Goal: Task Accomplishment & Management: Manage account settings

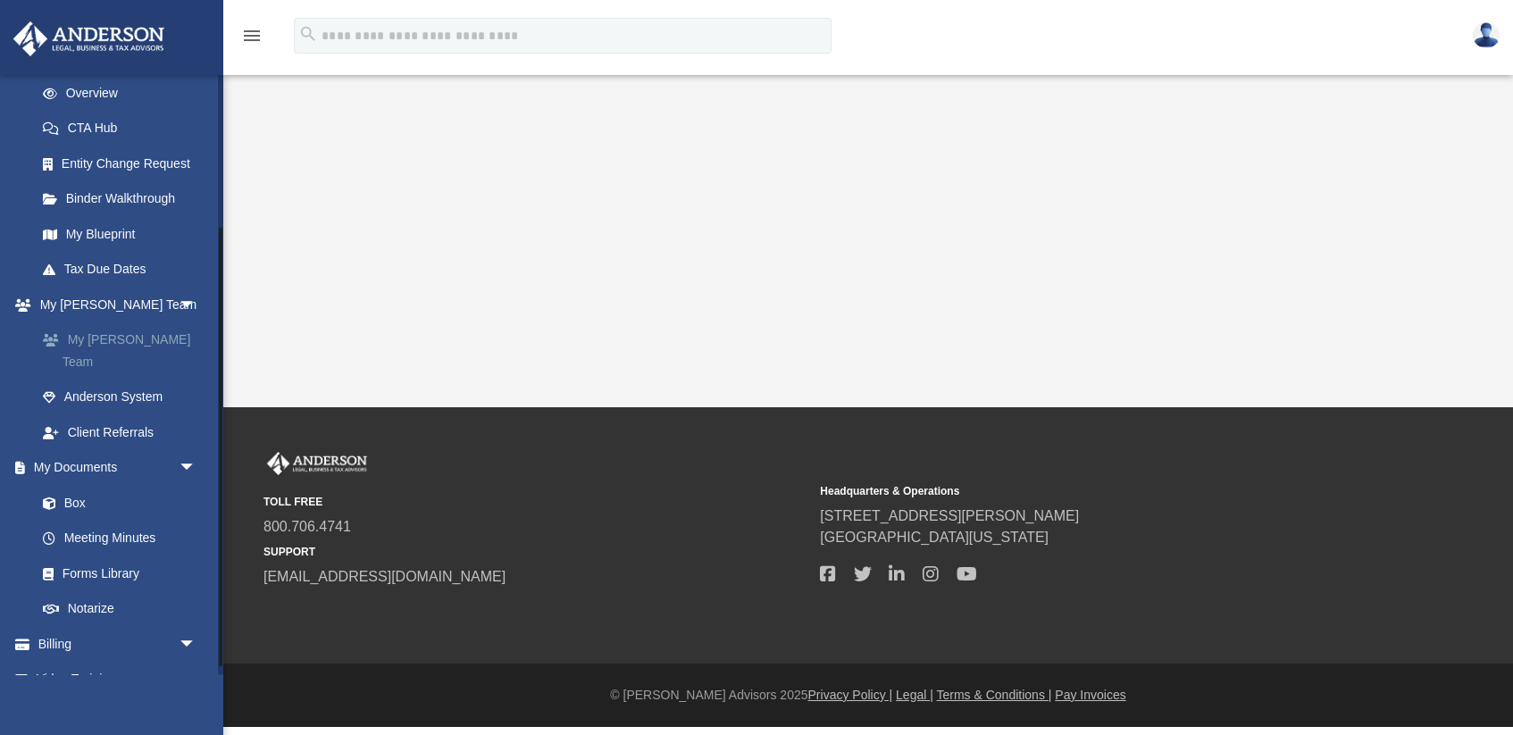
scroll to position [220, 0]
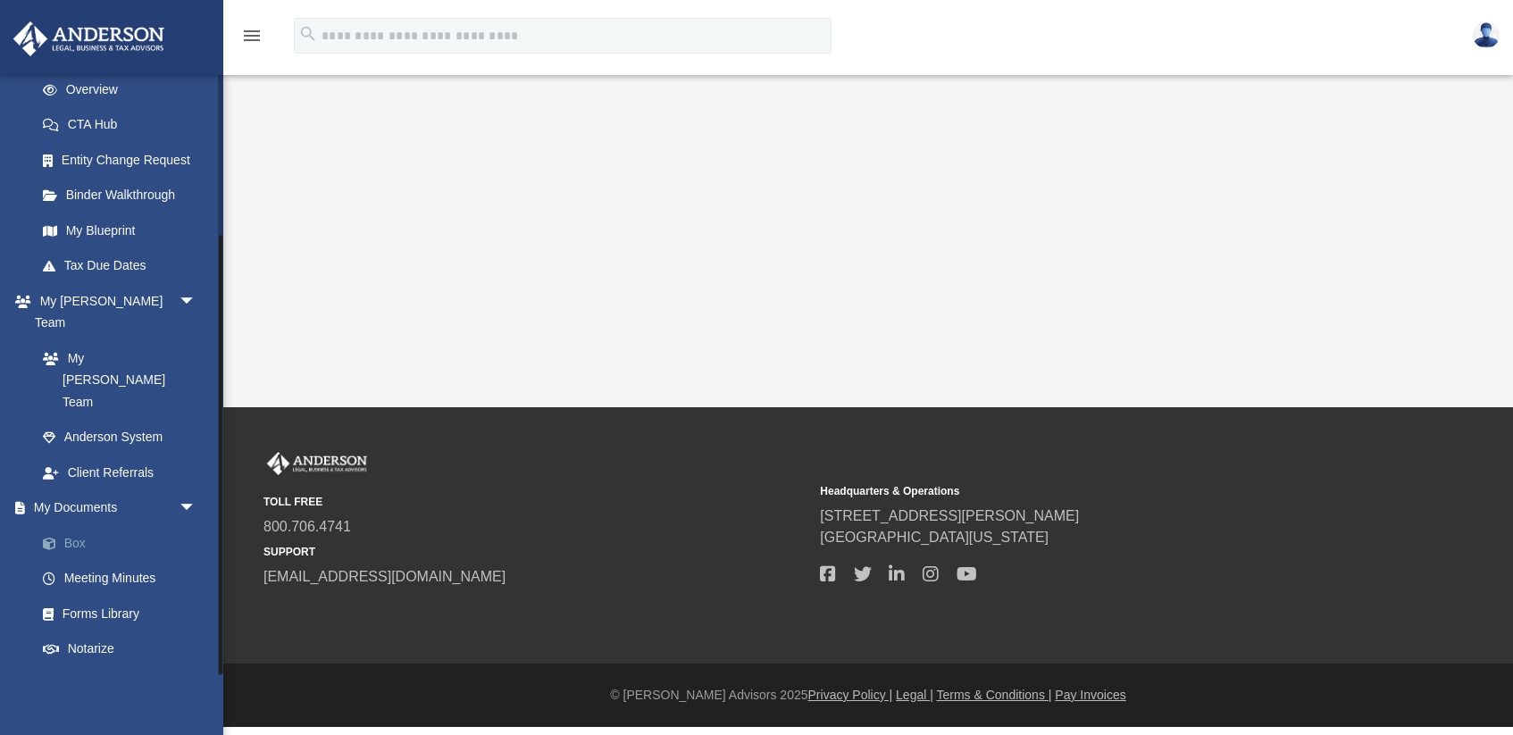
click at [81, 525] on link "Box" at bounding box center [124, 543] width 198 height 36
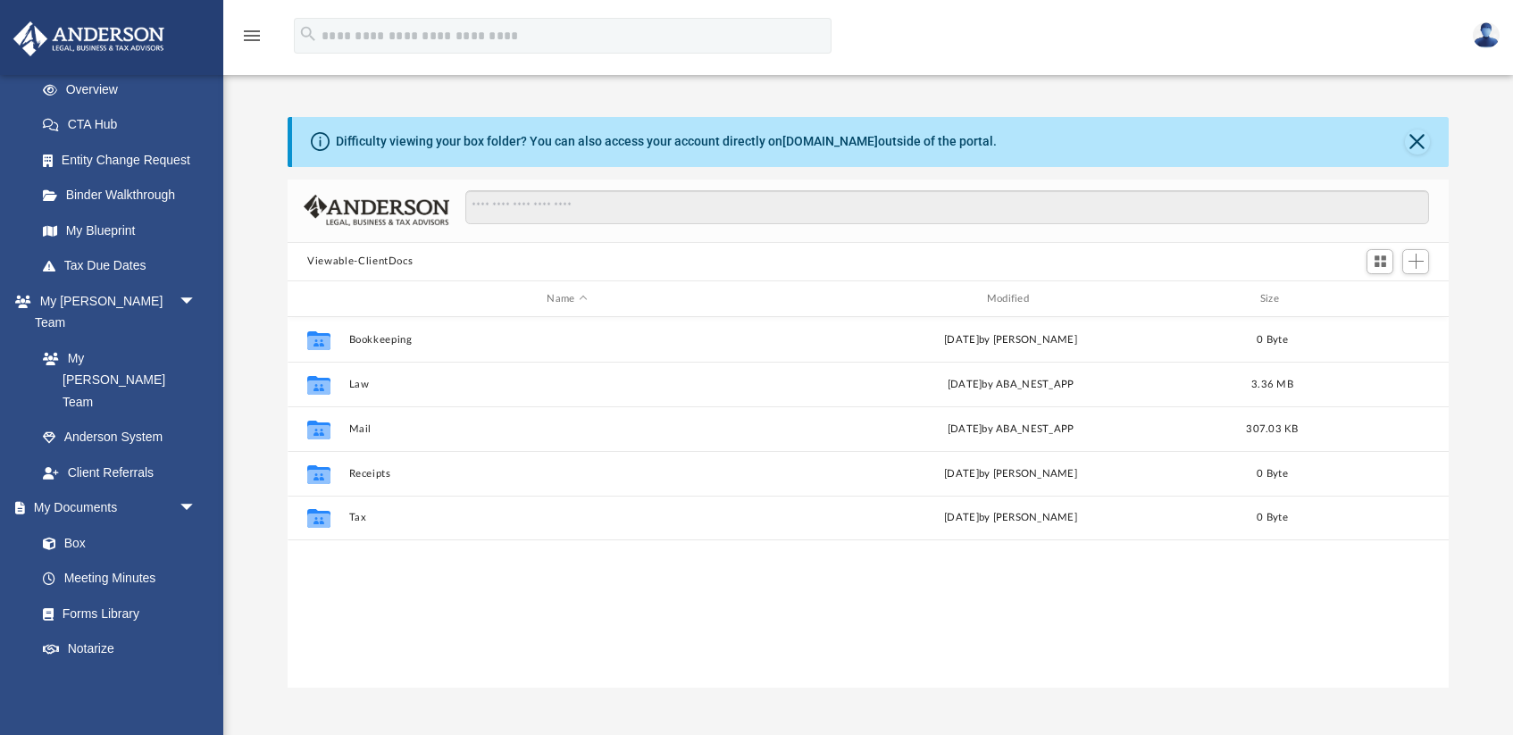
scroll to position [406, 1160]
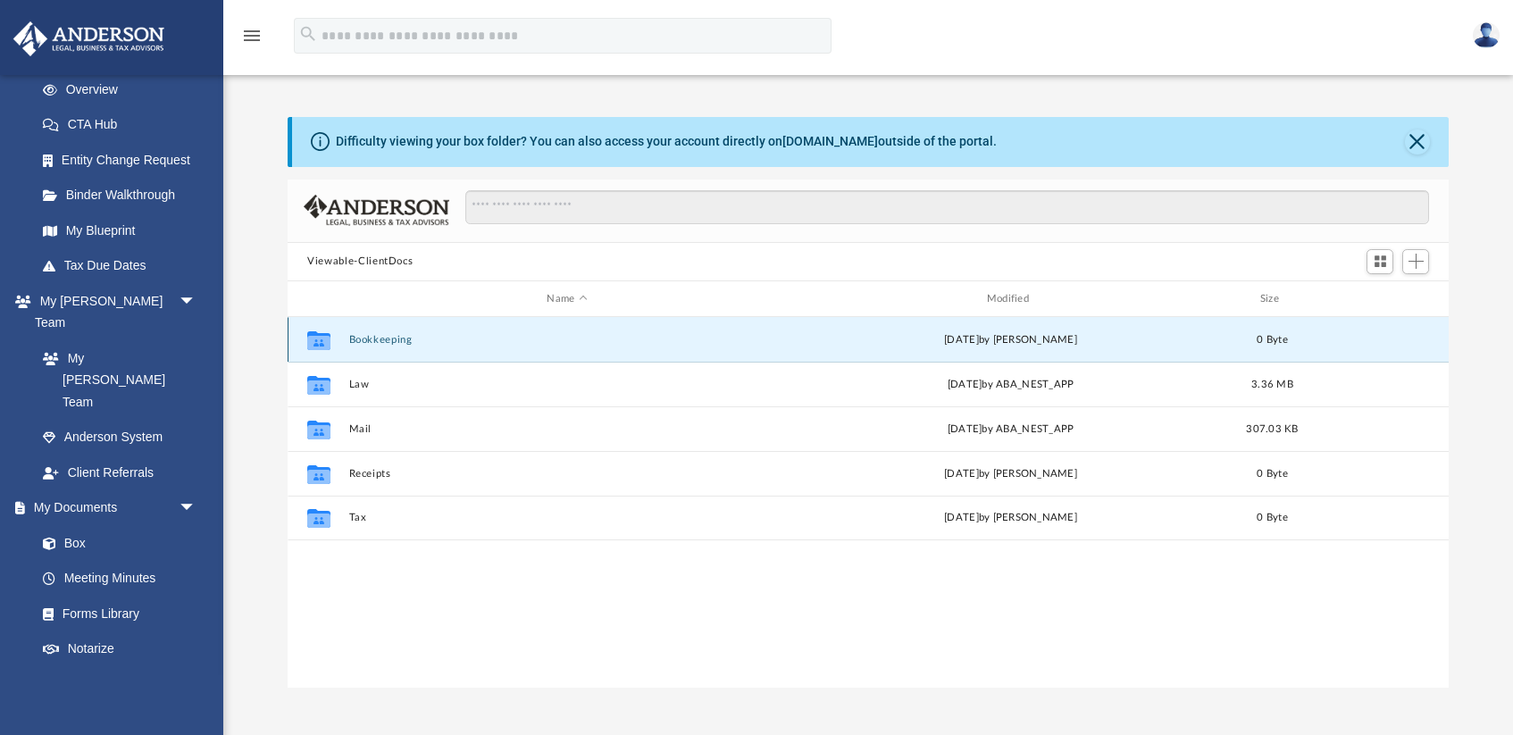
click at [363, 339] on button "Bookkeeping" at bounding box center [567, 340] width 436 height 12
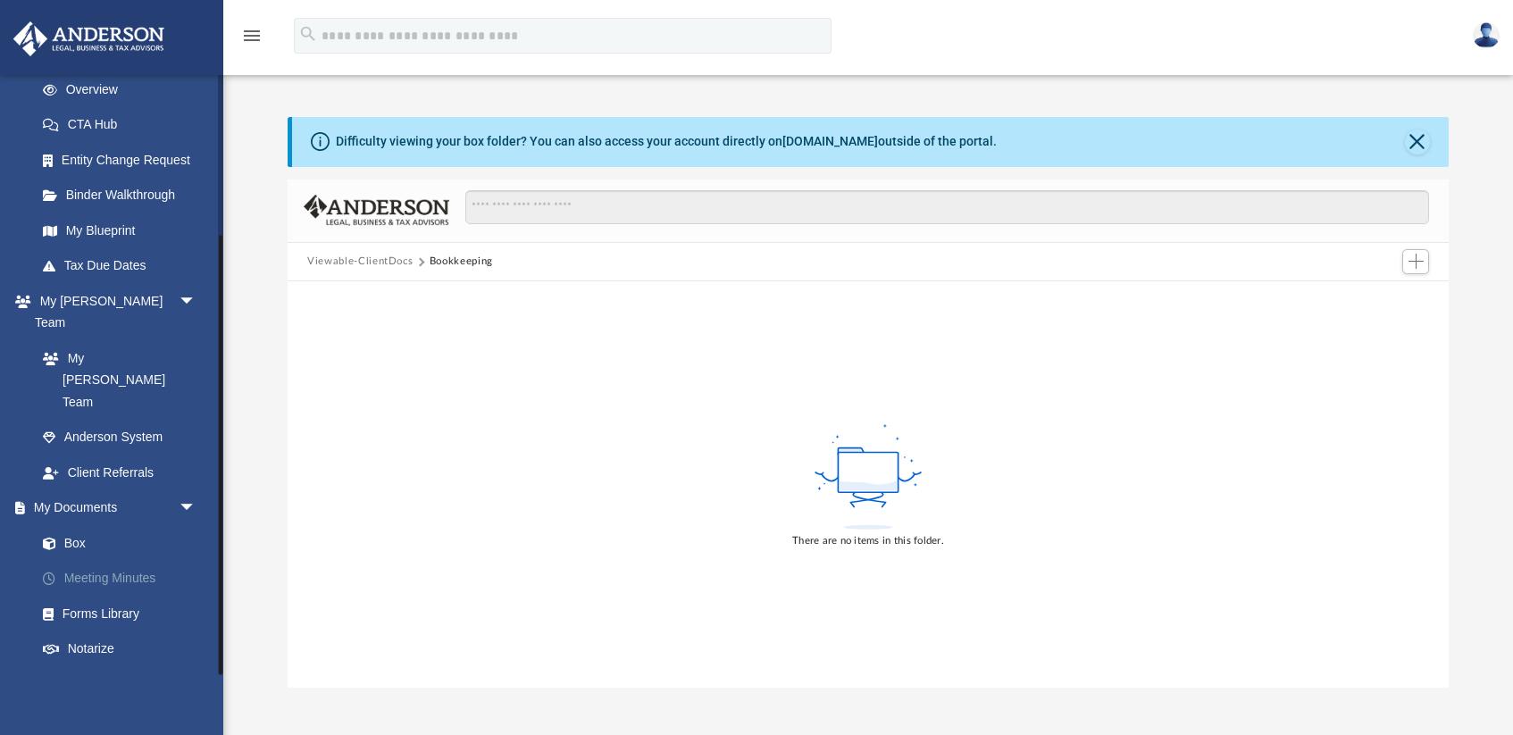
click at [81, 561] on link "Meeting Minutes" at bounding box center [124, 579] width 198 height 36
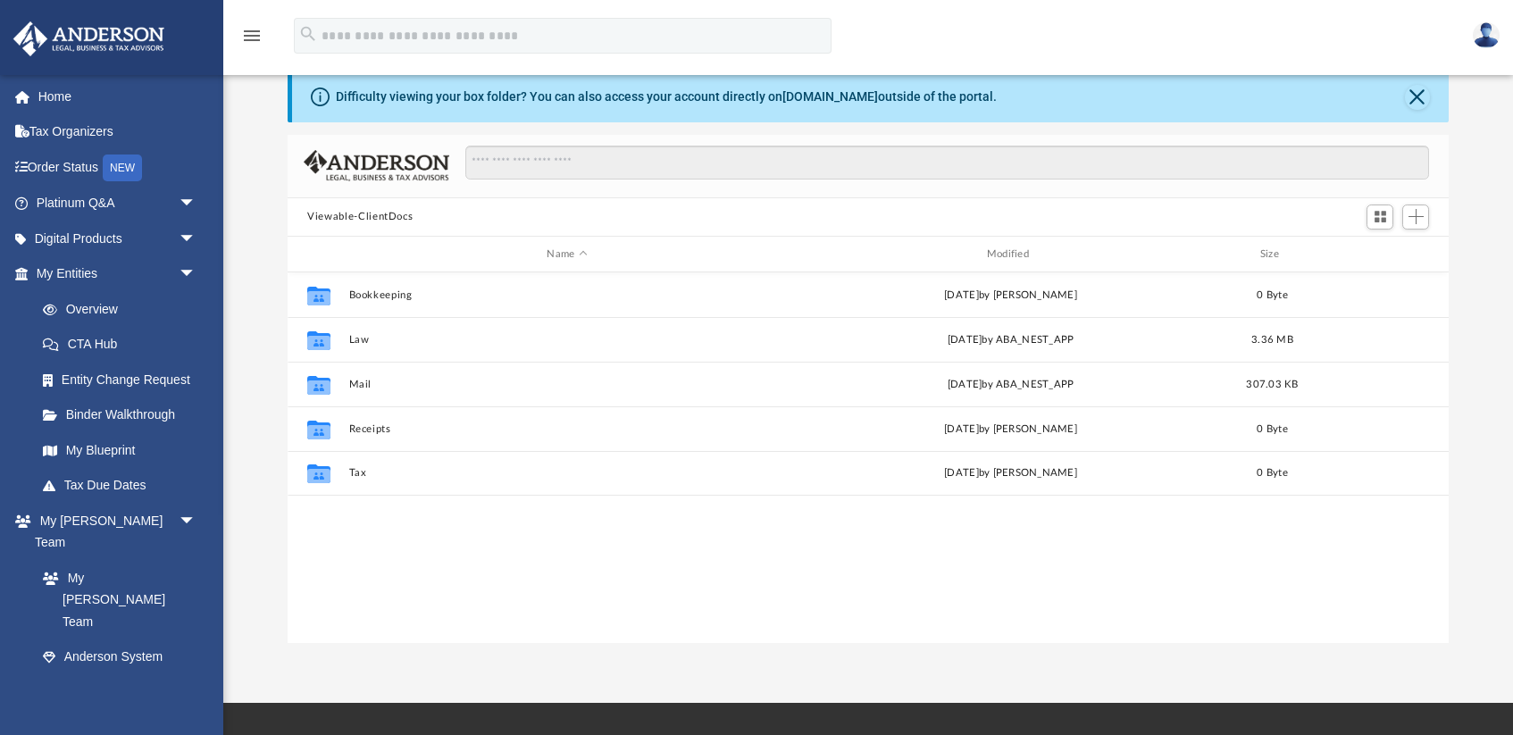
scroll to position [46, 0]
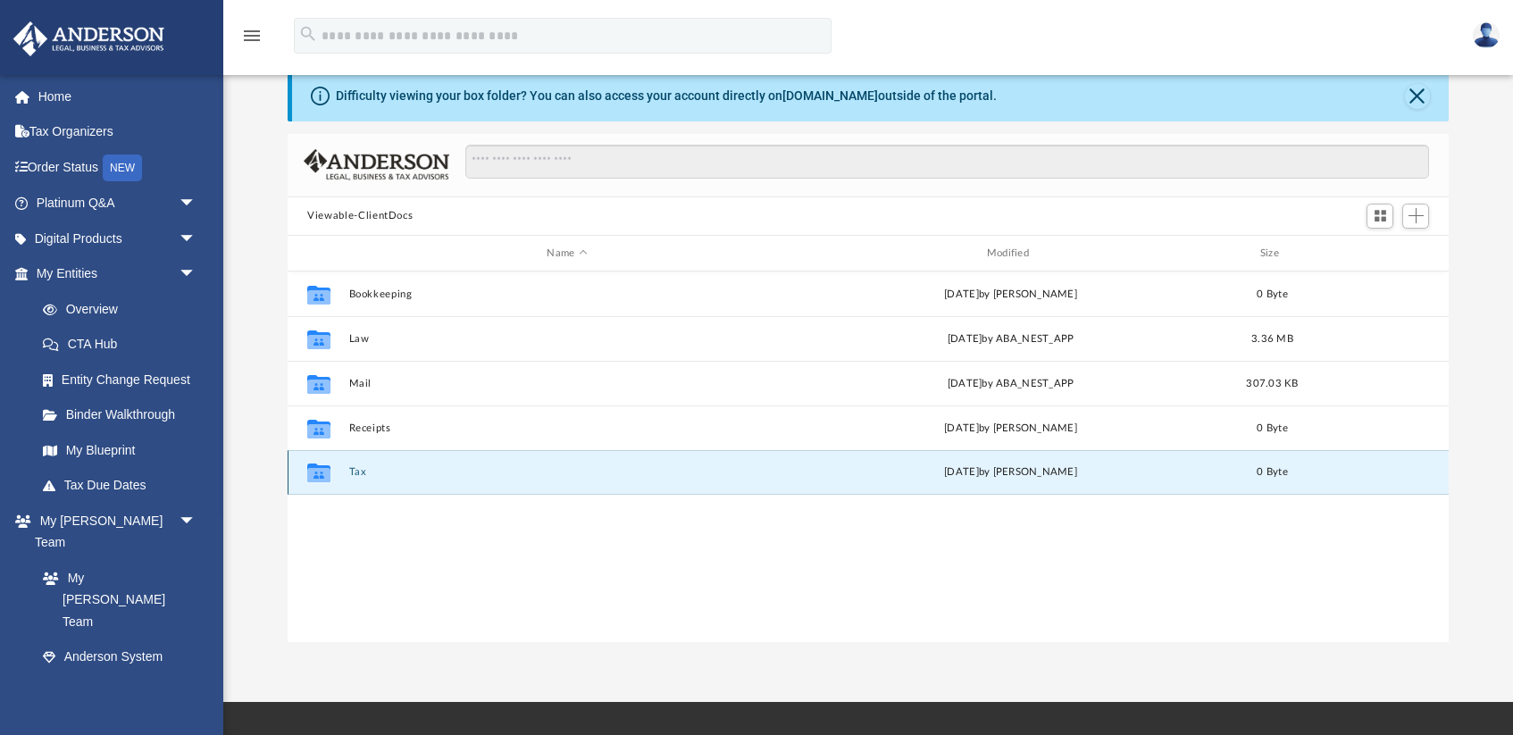
click at [350, 474] on button "Tax" at bounding box center [567, 473] width 436 height 12
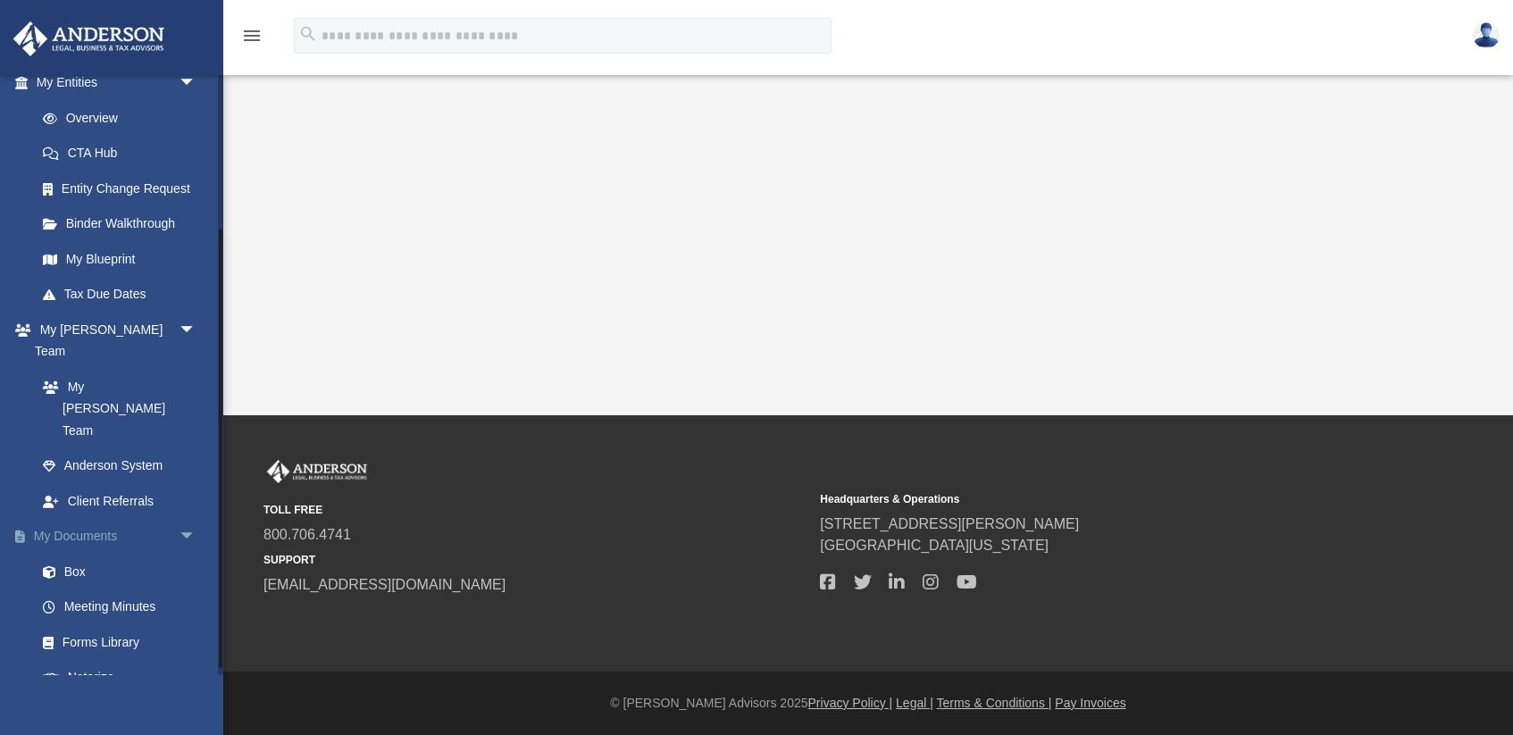
scroll to position [221, 0]
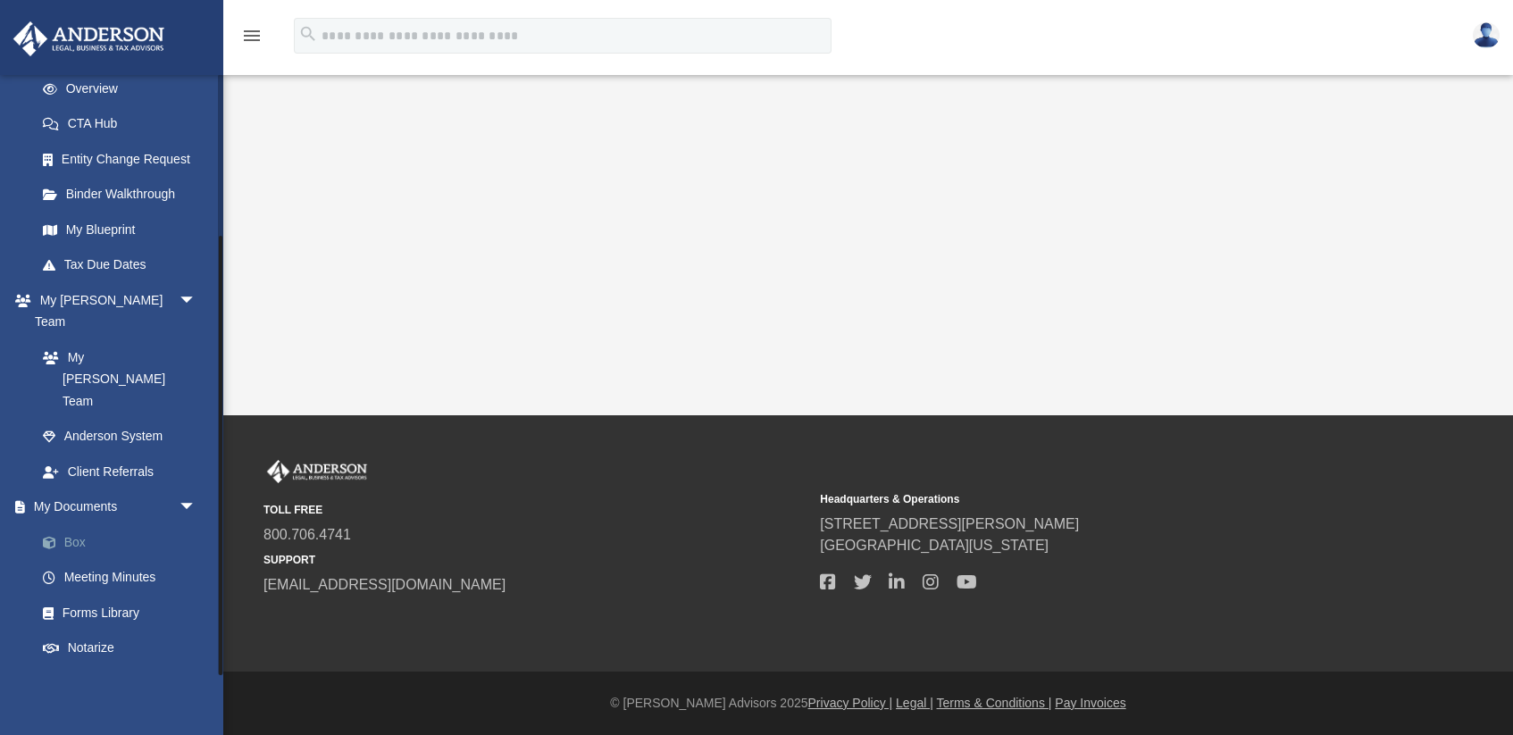
click at [70, 524] on link "Box" at bounding box center [124, 542] width 198 height 36
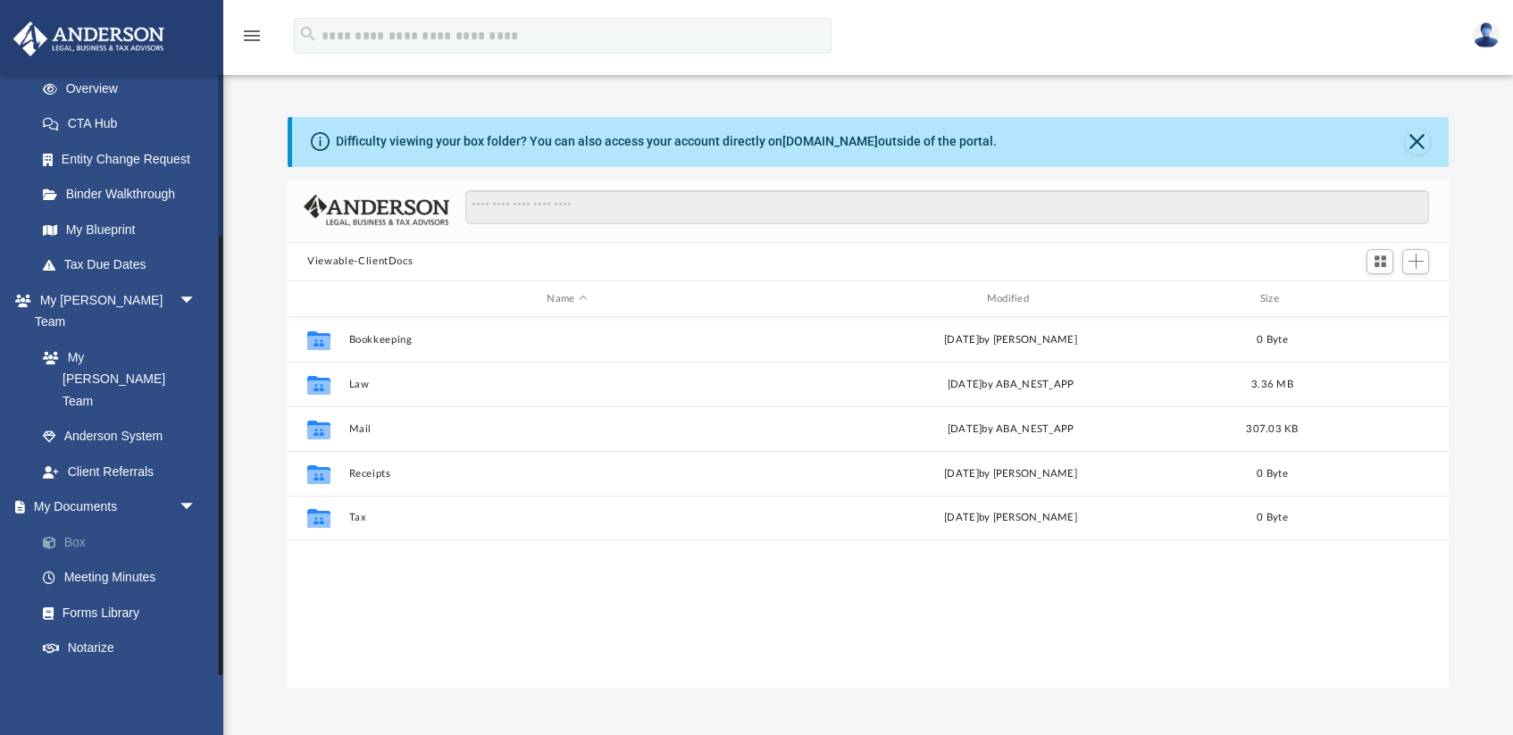
scroll to position [406, 1160]
click at [1418, 255] on span "Add" at bounding box center [1416, 261] width 15 height 15
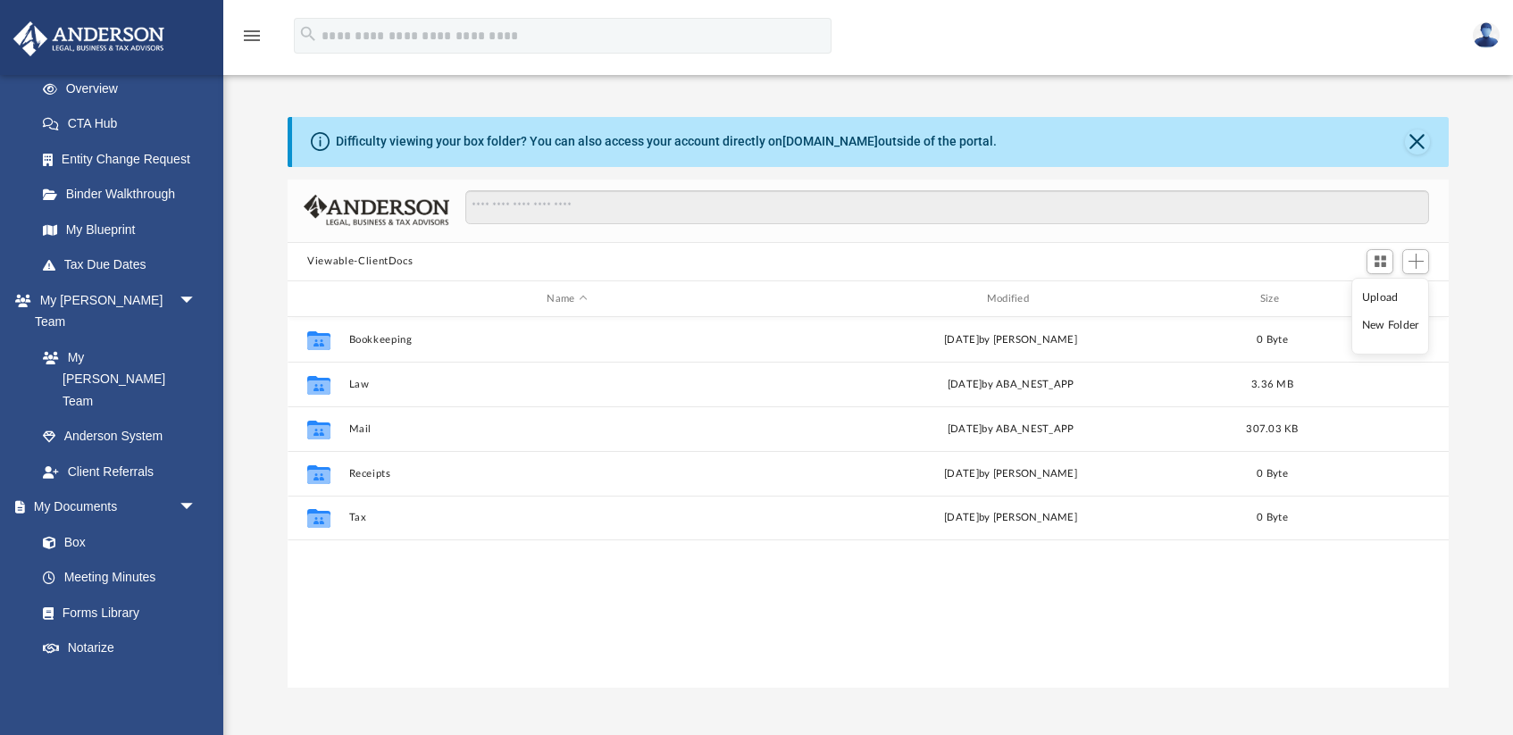
click at [1388, 295] on li "Upload" at bounding box center [1390, 298] width 57 height 19
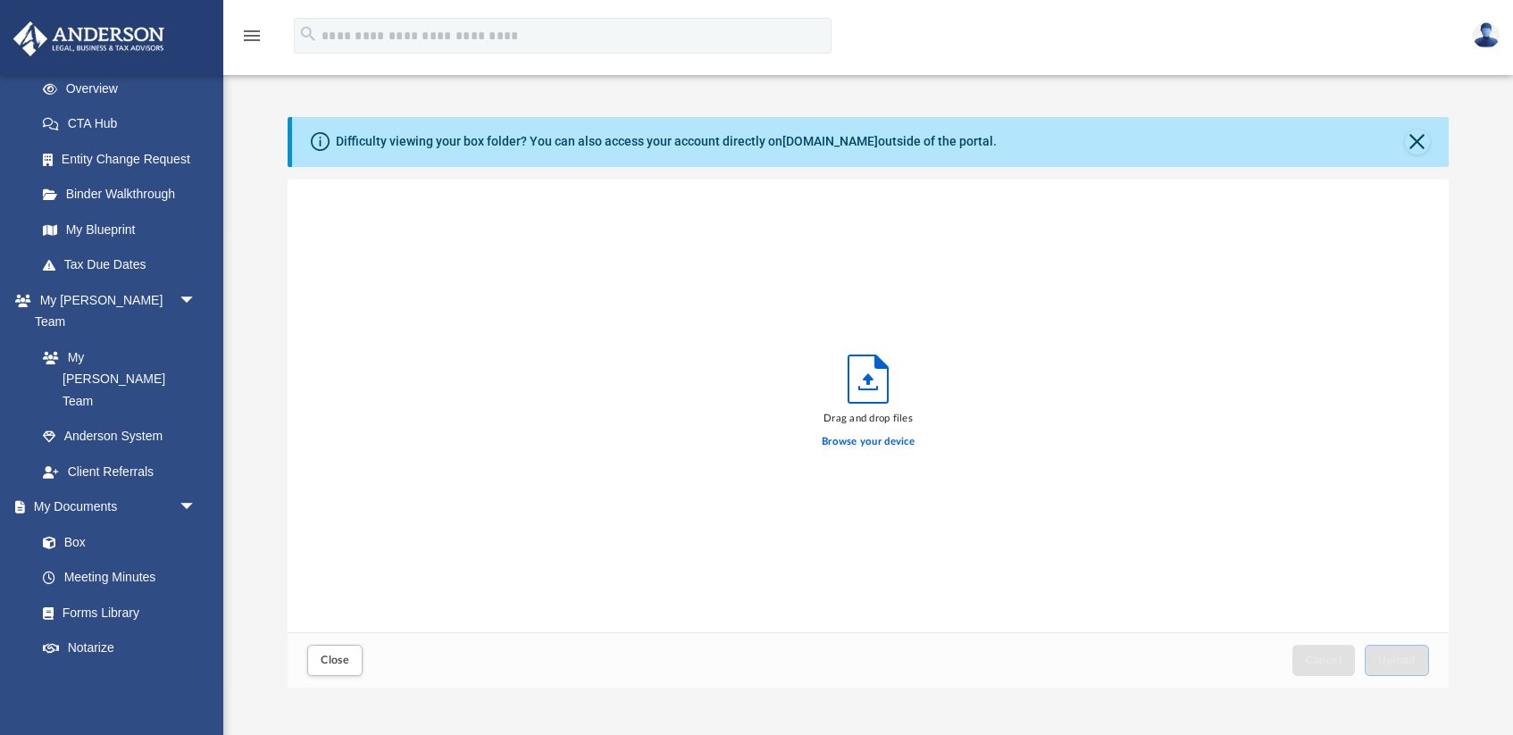
scroll to position [453, 1160]
click at [885, 441] on label "Browse your device" at bounding box center [868, 442] width 93 height 16
click at [0, 0] on input "Browse your device" at bounding box center [0, 0] width 0 height 0
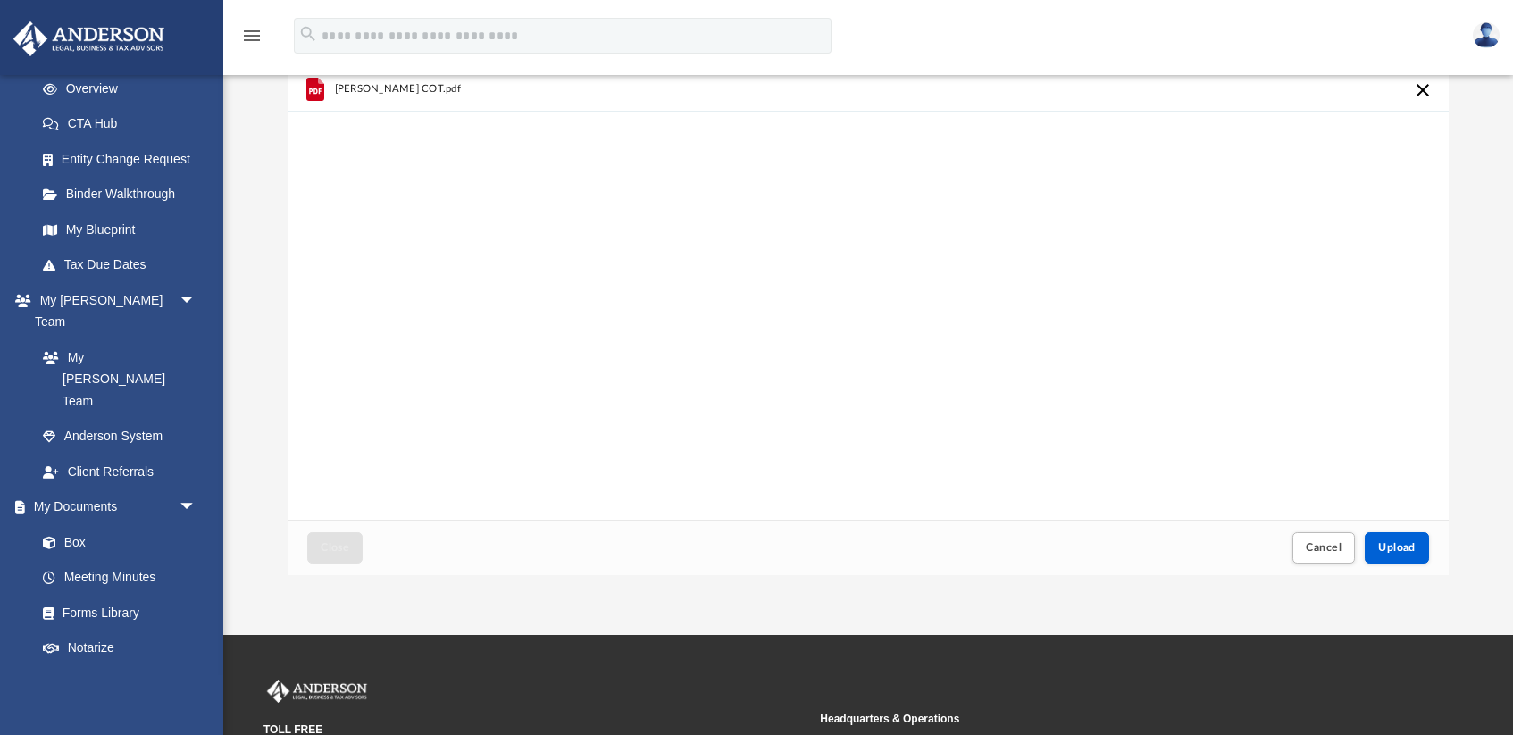
scroll to position [113, 0]
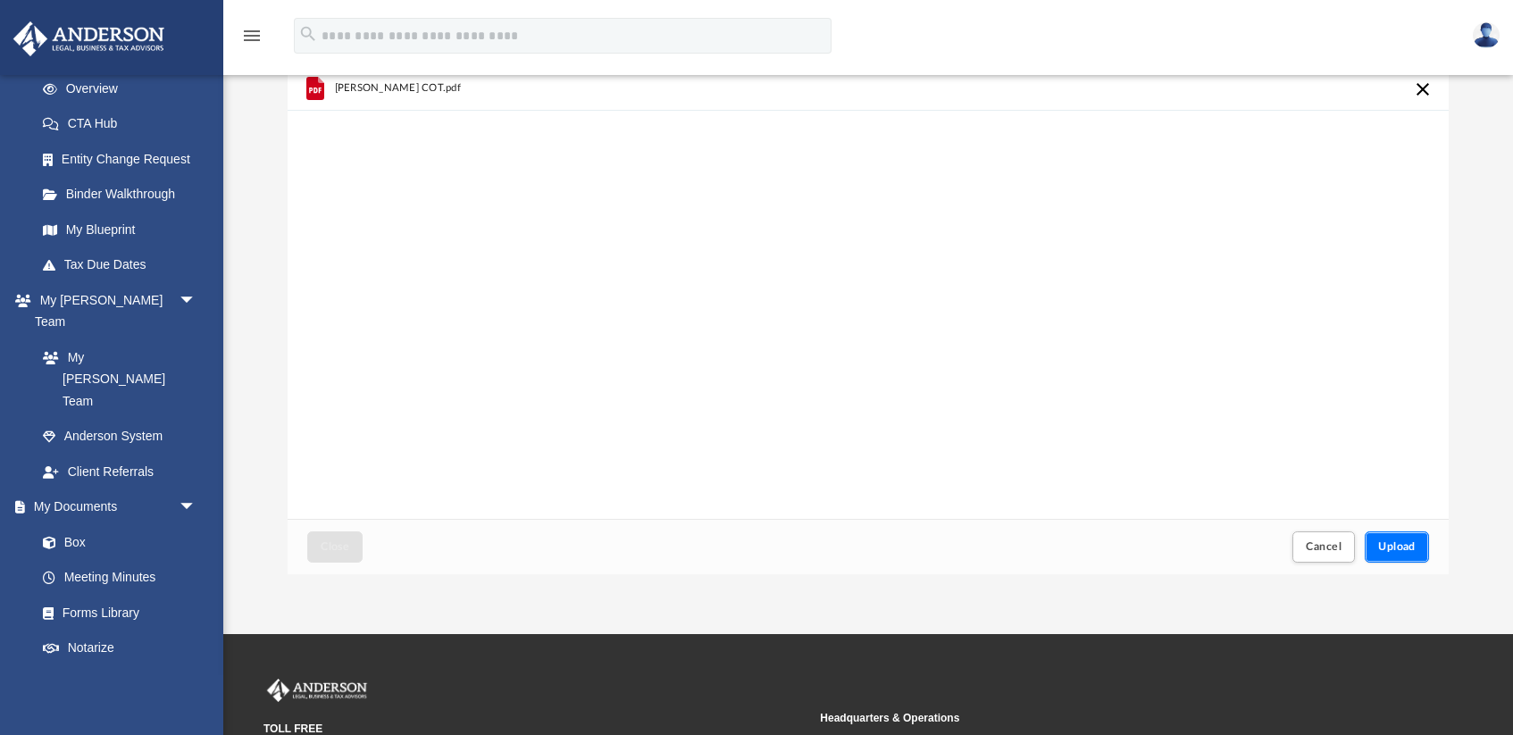
click at [1386, 546] on span "Upload" at bounding box center [1397, 546] width 38 height 11
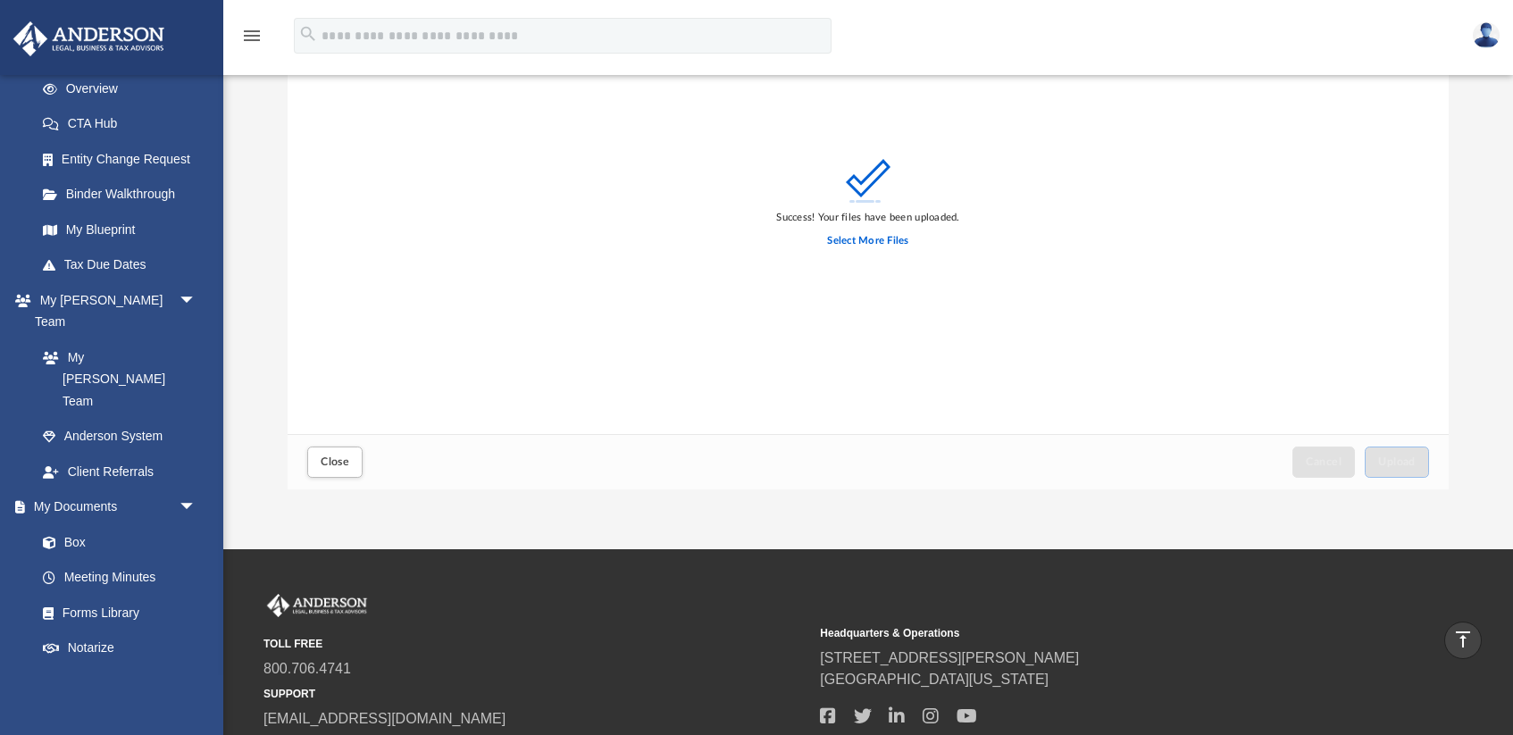
scroll to position [101, 0]
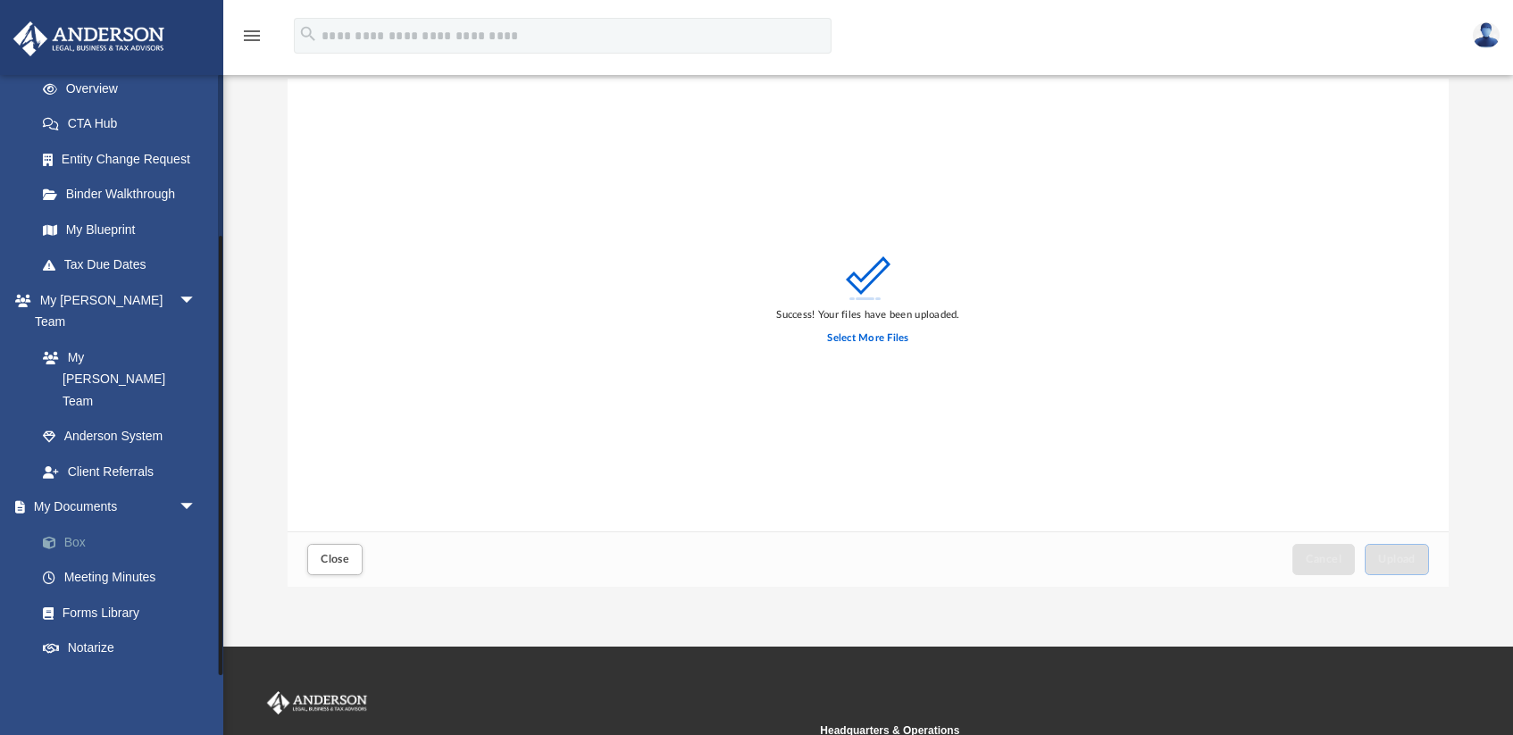
click at [80, 524] on link "Box" at bounding box center [124, 542] width 198 height 36
click at [336, 560] on span "Close" at bounding box center [335, 559] width 29 height 11
